Goal: Check status: Check status

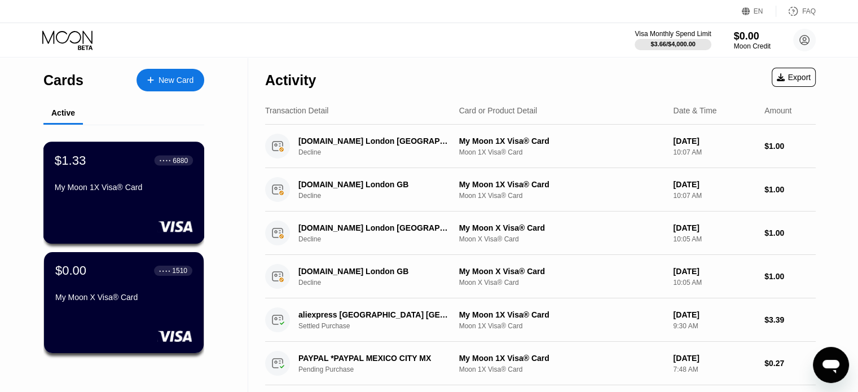
click at [111, 175] on div "$1.33 ● ● ● ● 6880 My Moon 1X Visa® Card" at bounding box center [124, 174] width 138 height 43
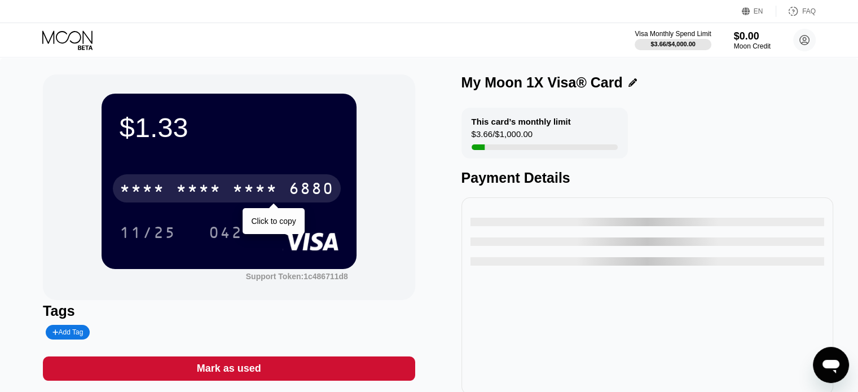
click at [253, 191] on div "* * * *" at bounding box center [254, 190] width 45 height 18
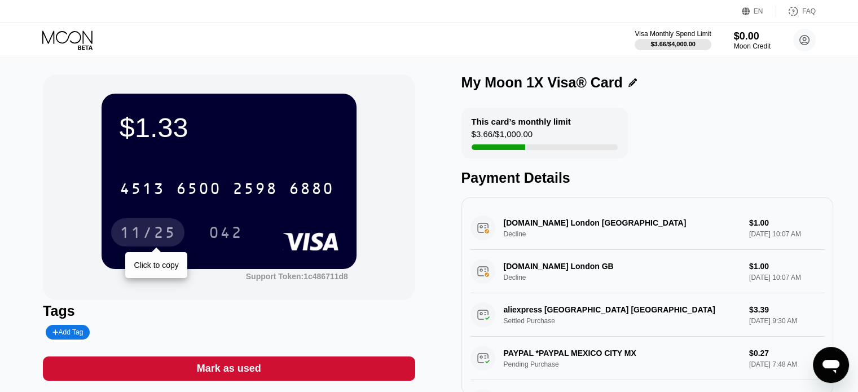
click at [141, 230] on div "11/25" at bounding box center [148, 234] width 56 height 18
click at [146, 239] on div "11/25" at bounding box center [148, 234] width 56 height 18
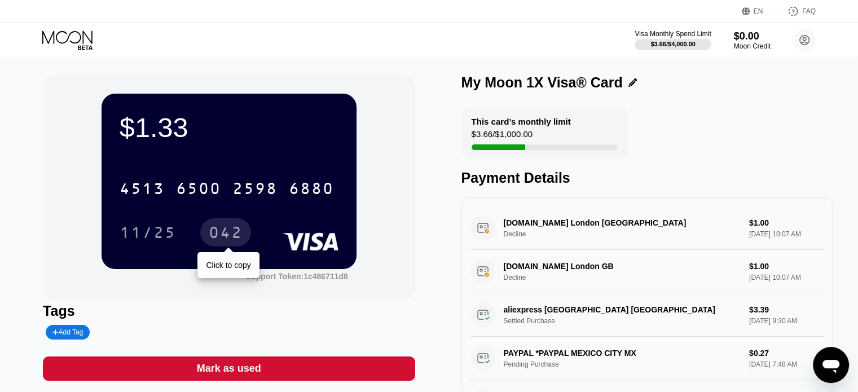
click at [215, 228] on div "042" at bounding box center [226, 234] width 34 height 18
click at [56, 45] on icon at bounding box center [68, 40] width 52 height 20
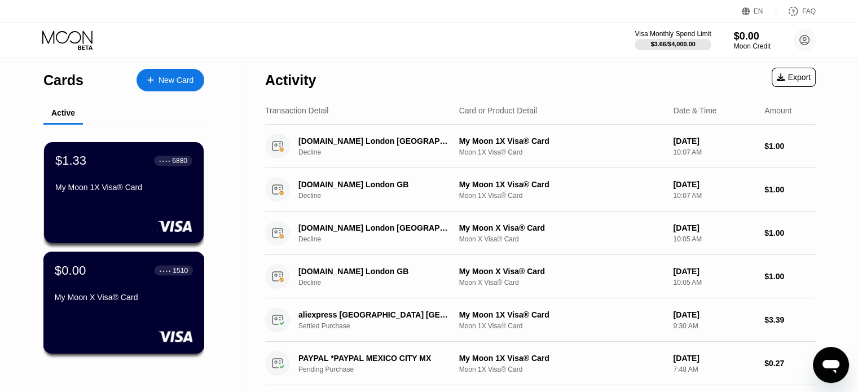
click at [90, 283] on div "$0.00 ● ● ● ● 1510 My Moon X Visa® Card" at bounding box center [124, 284] width 138 height 43
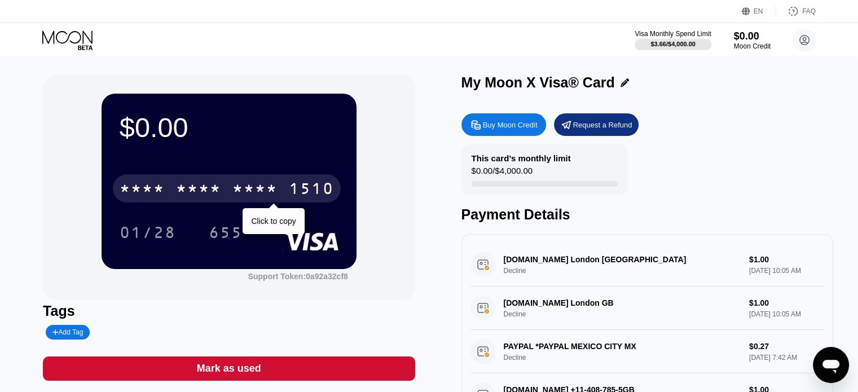
click at [224, 196] on div "* * * * * * * * * * * * 1510" at bounding box center [227, 188] width 228 height 28
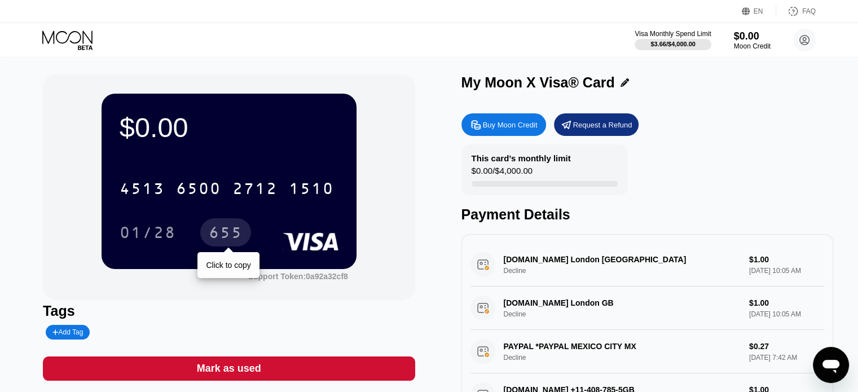
click at [225, 235] on div "655" at bounding box center [226, 234] width 34 height 18
